Goal: Transaction & Acquisition: Purchase product/service

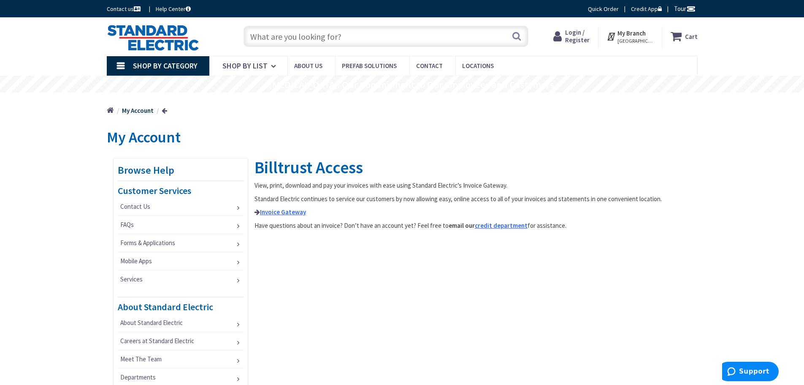
click at [577, 38] on span "Login / Register" at bounding box center [577, 36] width 24 height 16
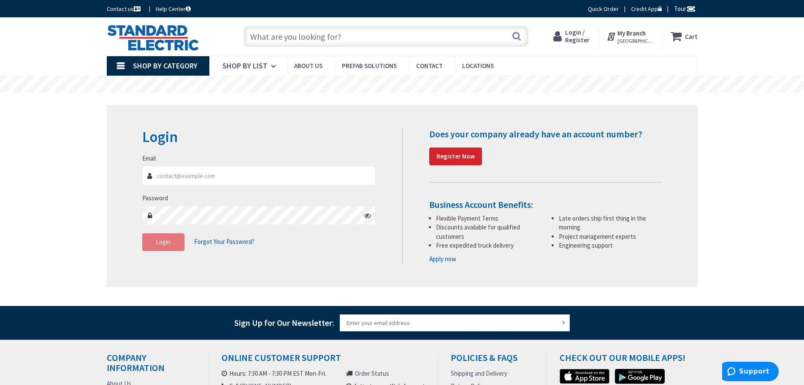
type input "[PERSON_NAME][EMAIL_ADDRESS][DOMAIN_NAME]"
click at [159, 245] on span "Login" at bounding box center [163, 242] width 15 height 8
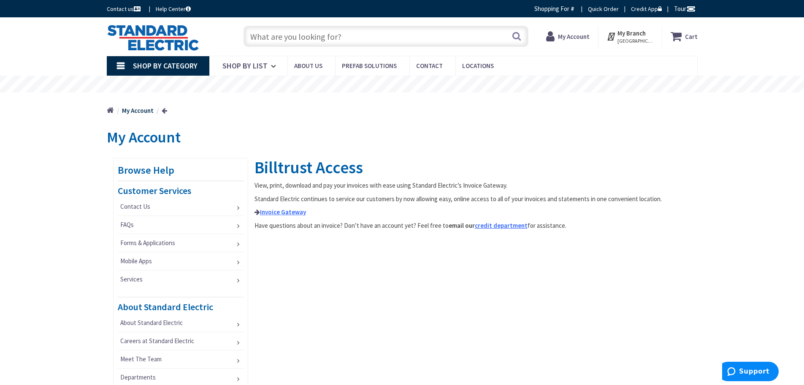
click at [364, 36] on input "text" at bounding box center [386, 36] width 285 height 21
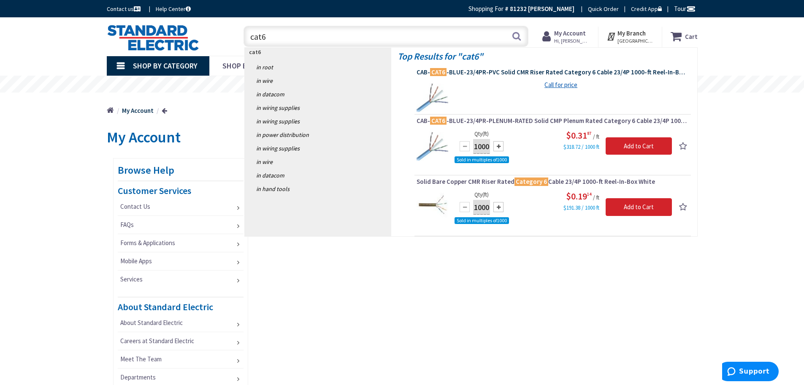
type input "cat6"
click at [512, 70] on span "CAB- CAT6 -BLUE-23/4PR-PVC Solid CMR Riser Rated Category 6 Cable 23/4P 1000-ft…" at bounding box center [553, 72] width 272 height 8
